Goal: Transaction & Acquisition: Purchase product/service

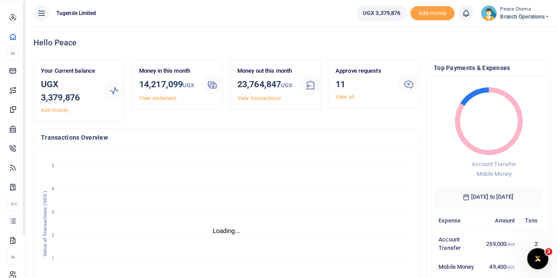
scroll to position [7, 7]
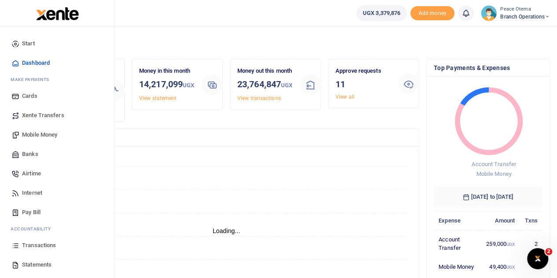
click at [41, 114] on span "Xente Transfers" at bounding box center [43, 115] width 42 height 9
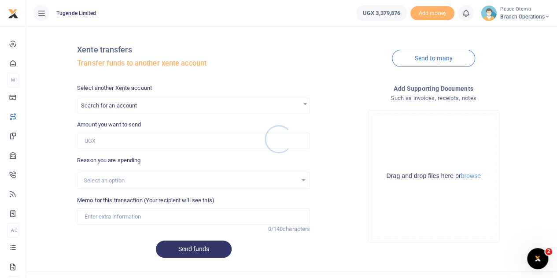
click at [144, 106] on div at bounding box center [278, 139] width 557 height 278
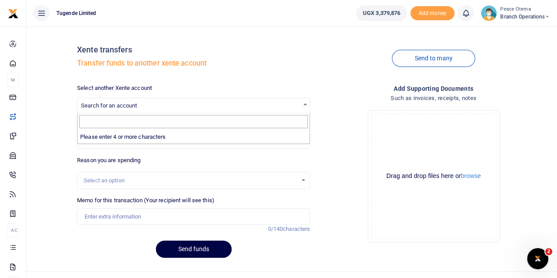
click at [144, 106] on span "Search for an account" at bounding box center [193, 105] width 232 height 14
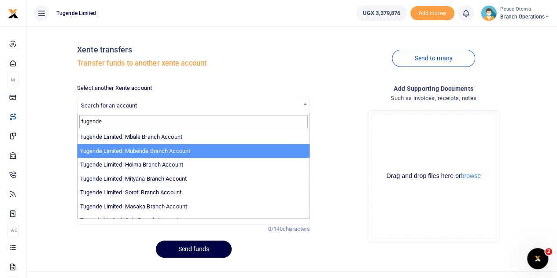
scroll to position [158, 0]
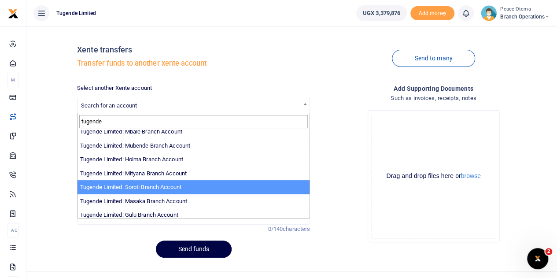
type input "tugende"
select select "3351"
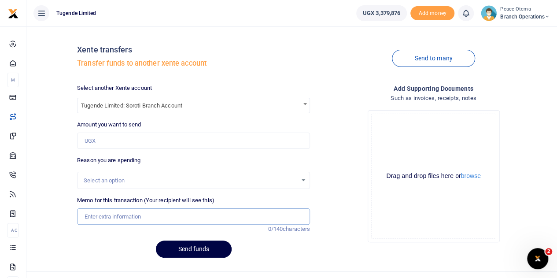
click at [89, 213] on input "Memo for this transaction (Your recipient will see this)" at bounding box center [193, 216] width 233 height 17
paste input "TLUG-016666"
click at [132, 212] on input "TLUG016666" at bounding box center [193, 216] width 233 height 17
type input "TLUG016666"
click at [93, 136] on input "Amount you want to send" at bounding box center [193, 141] width 233 height 17
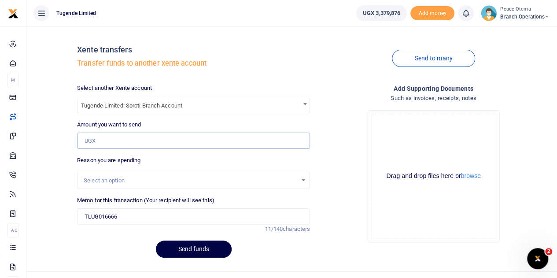
paste input "90,000.00"
type input "90,000"
click at [129, 218] on input "TLUG016666" at bounding box center [193, 216] width 233 height 17
paste input "Technician facilitation fund request for Basoga Michael"
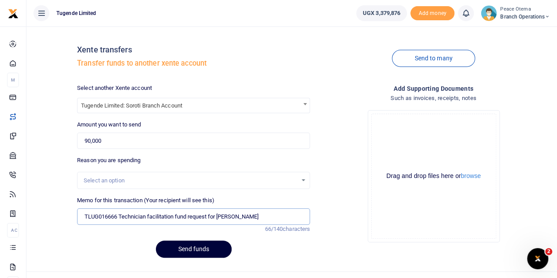
type input "TLUG016666 Technician facilitation fund request for Basoga Michael"
click at [190, 247] on button "Send funds" at bounding box center [194, 248] width 76 height 17
